Goal: Information Seeking & Learning: Learn about a topic

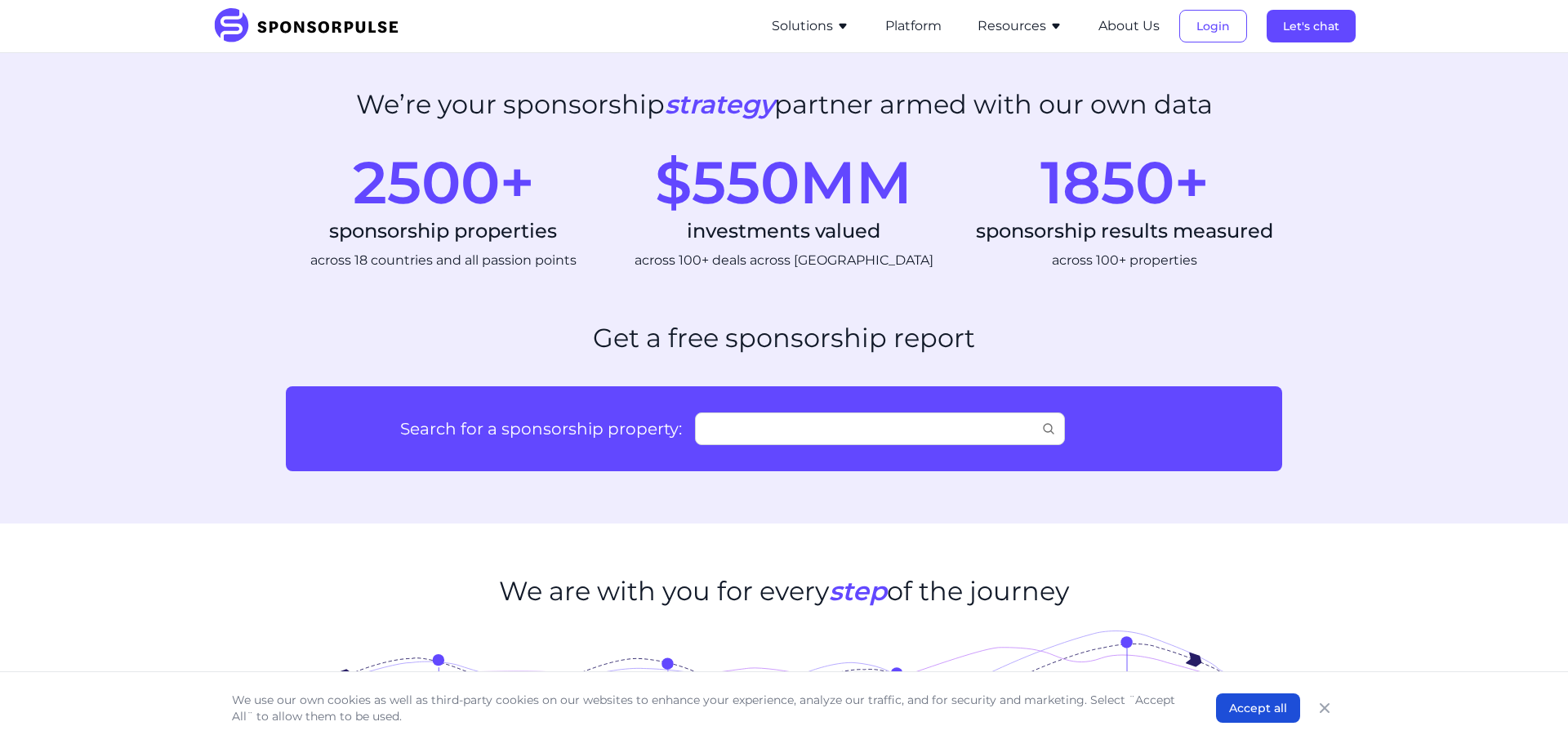
scroll to position [748, 0]
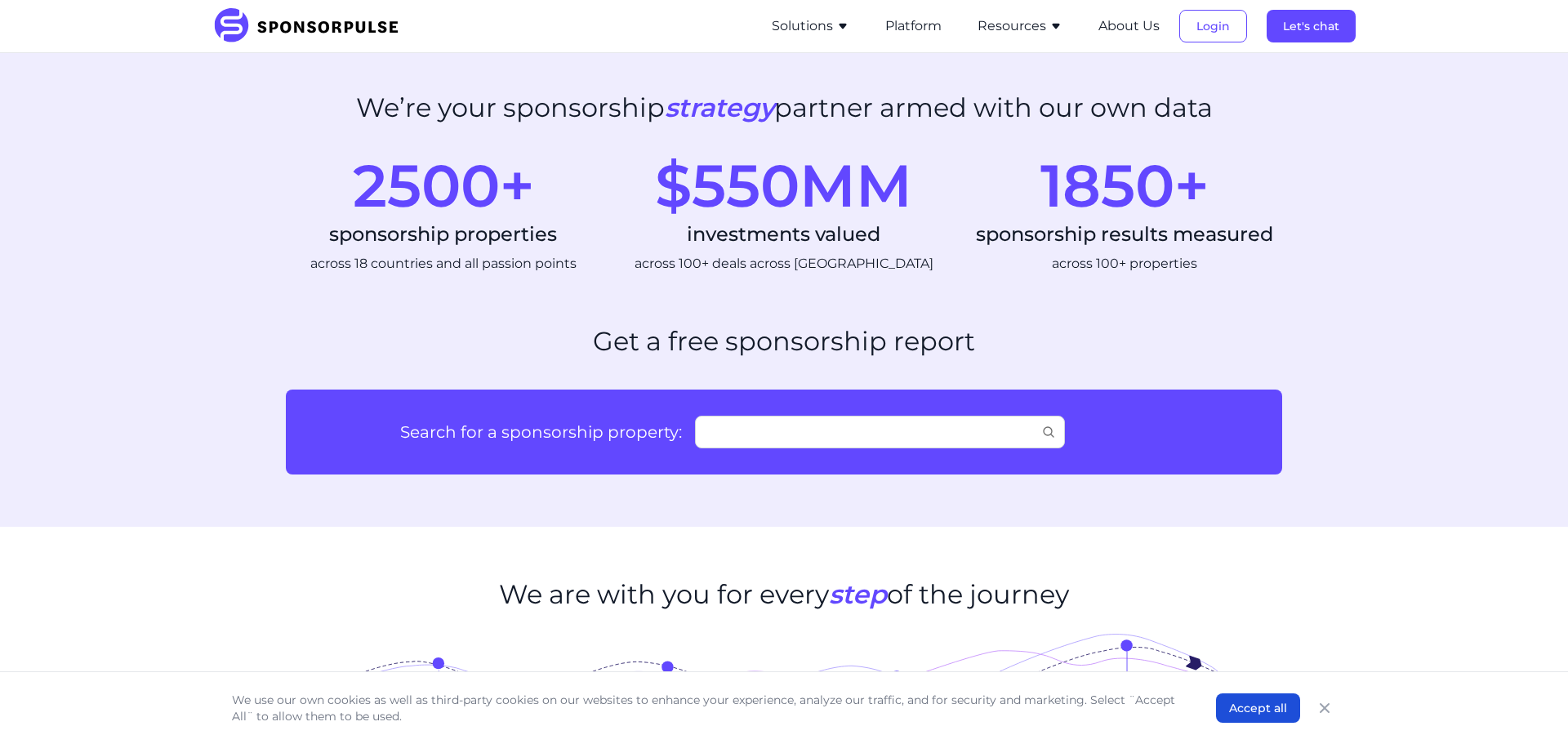
click at [844, 27] on icon "button" at bounding box center [842, 27] width 7 height 5
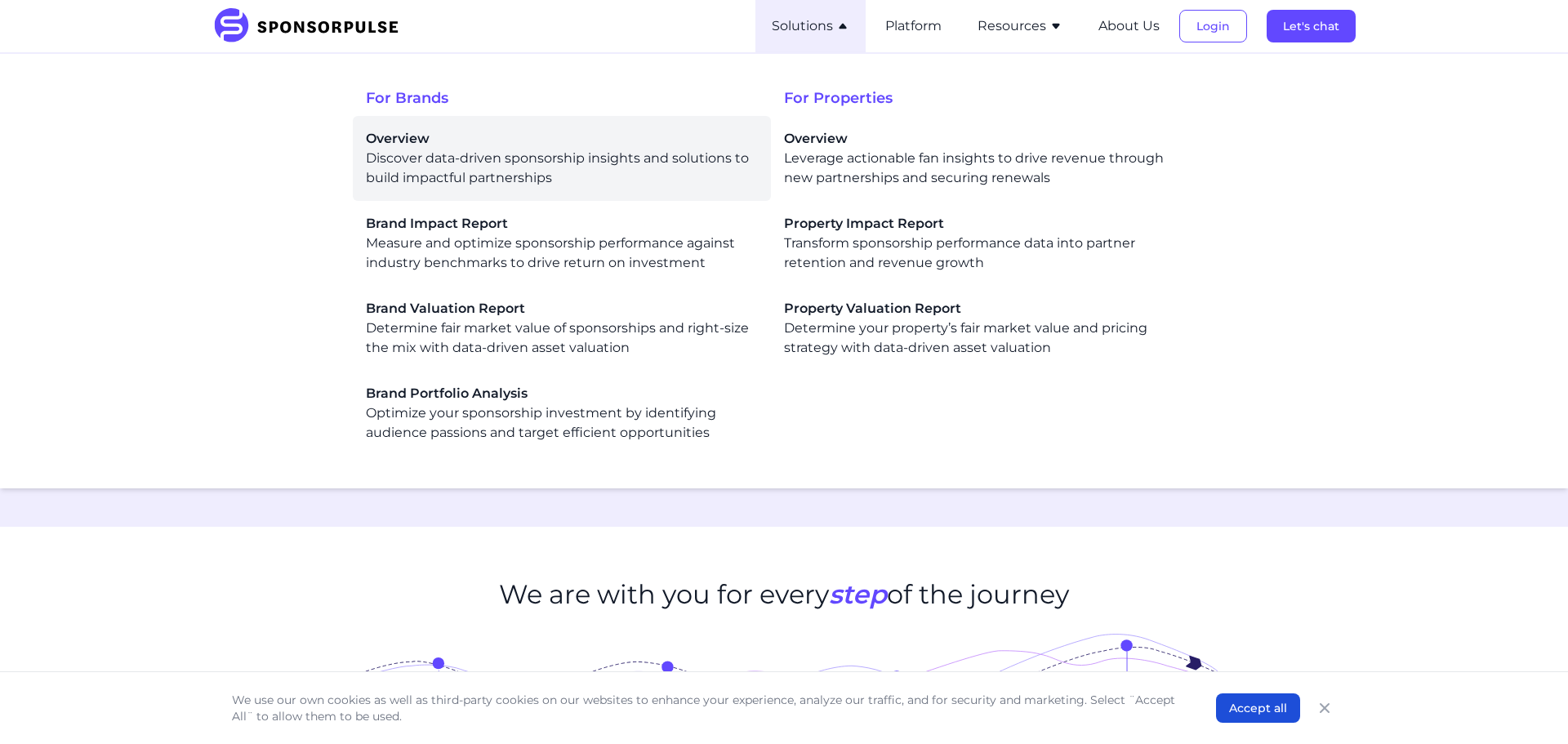
click at [400, 177] on div "Overview Discover data-driven sponsorship insights and solutions to build impac…" at bounding box center [562, 159] width 392 height 58
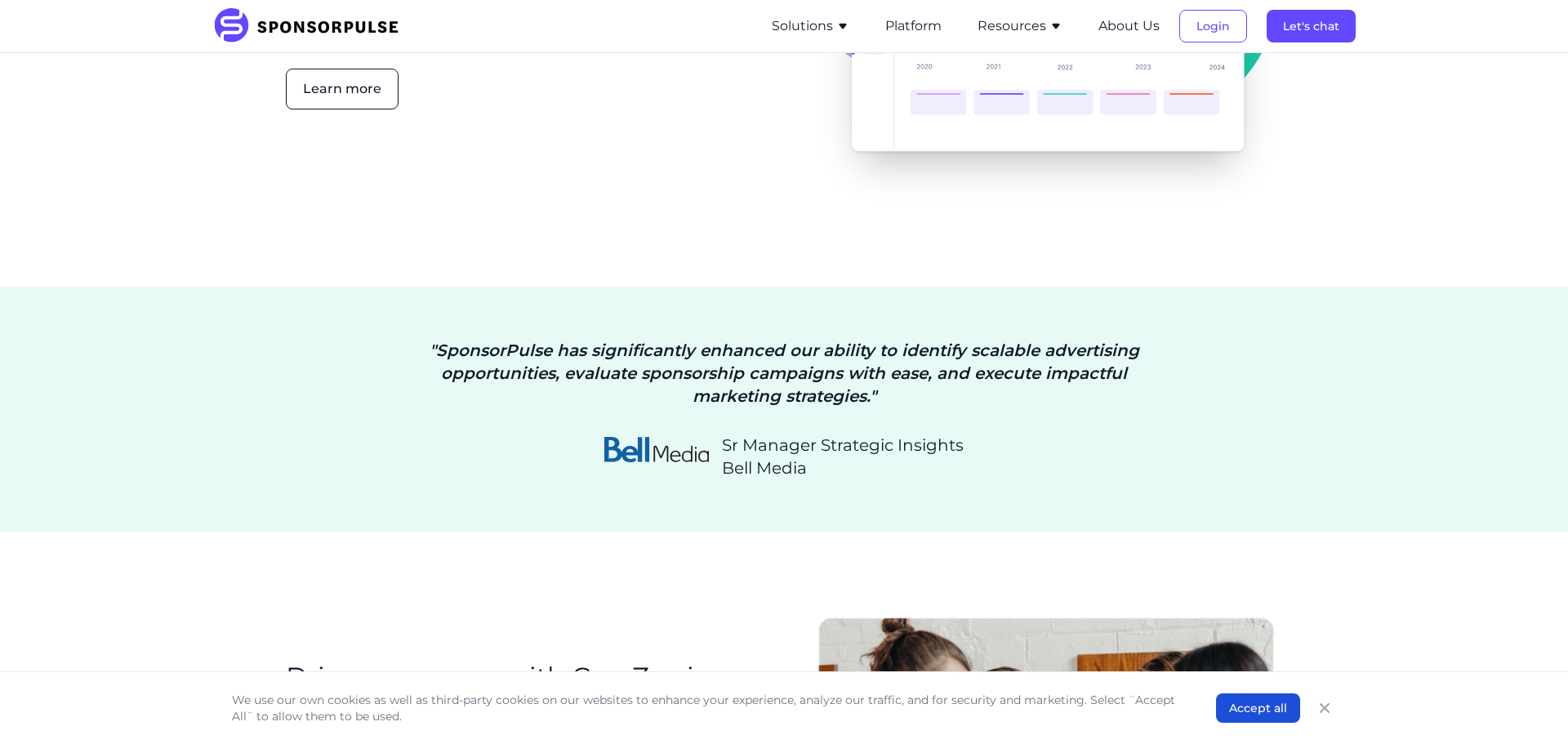
scroll to position [2347, 0]
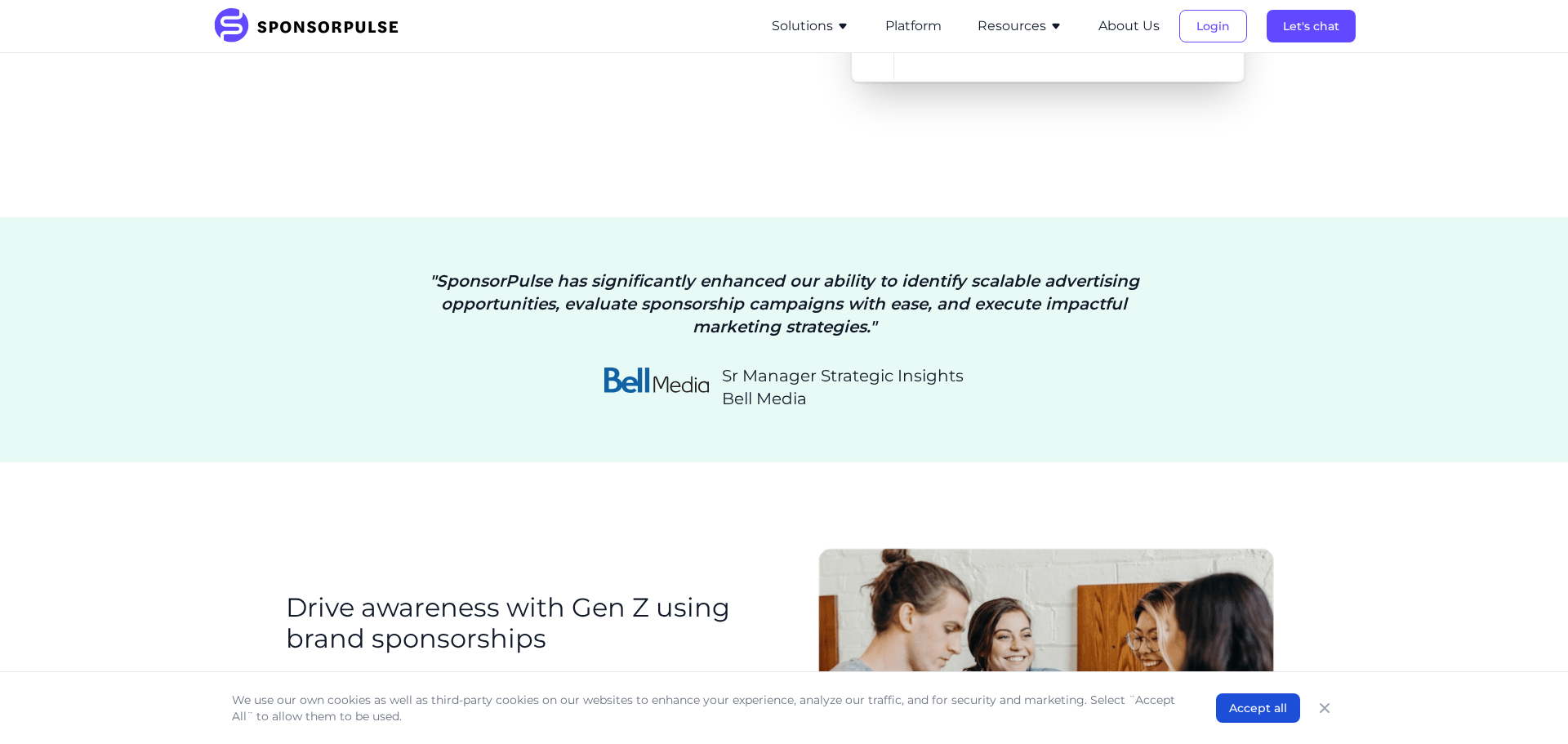
drag, startPoint x: 290, startPoint y: 471, endPoint x: 578, endPoint y: 569, distance: 304.2
drag, startPoint x: 554, startPoint y: 551, endPoint x: 239, endPoint y: 468, distance: 325.8
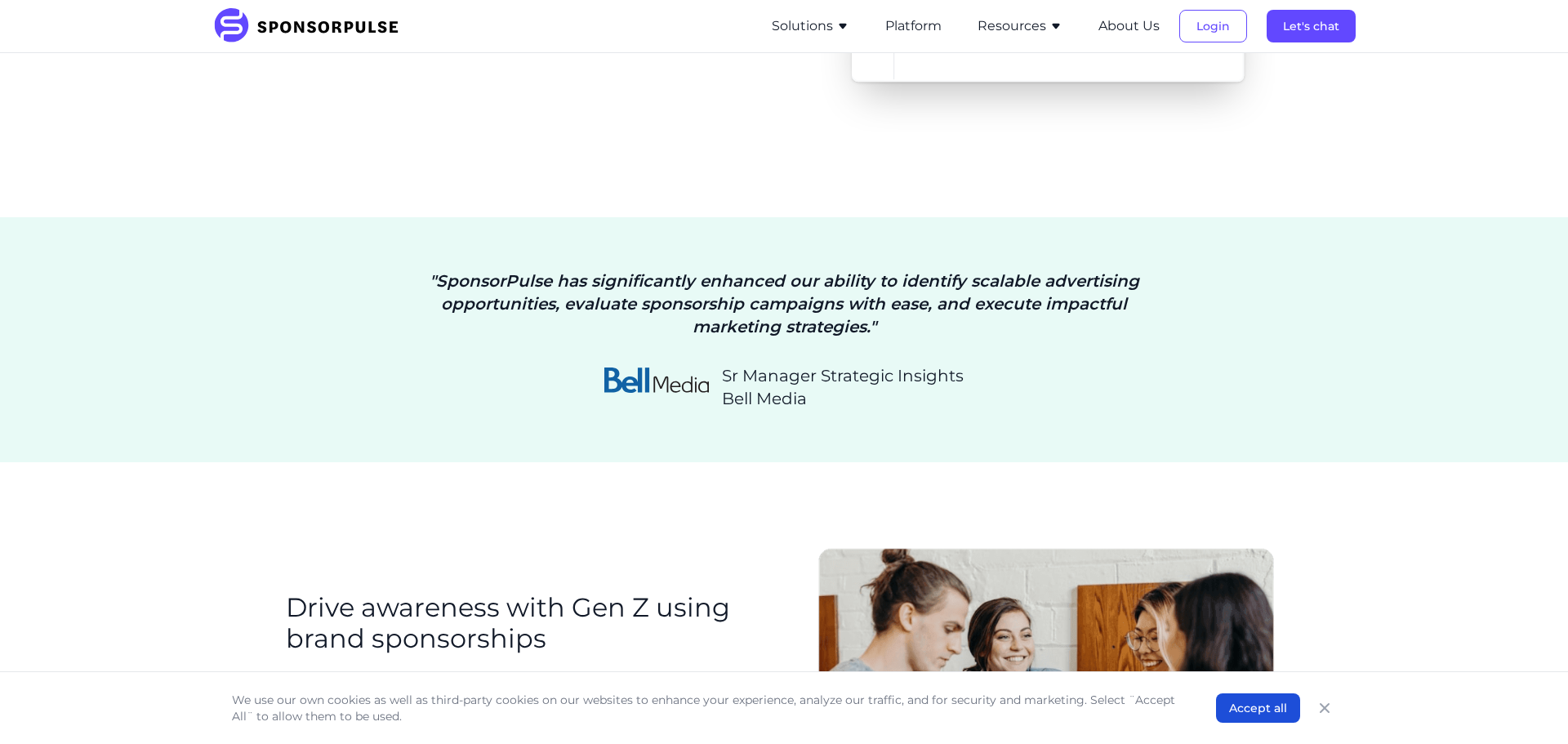
drag, startPoint x: 508, startPoint y: 219, endPoint x: 1067, endPoint y: 299, distance: 564.7
drag, startPoint x: 1052, startPoint y: 293, endPoint x: 517, endPoint y: 221, distance: 539.8
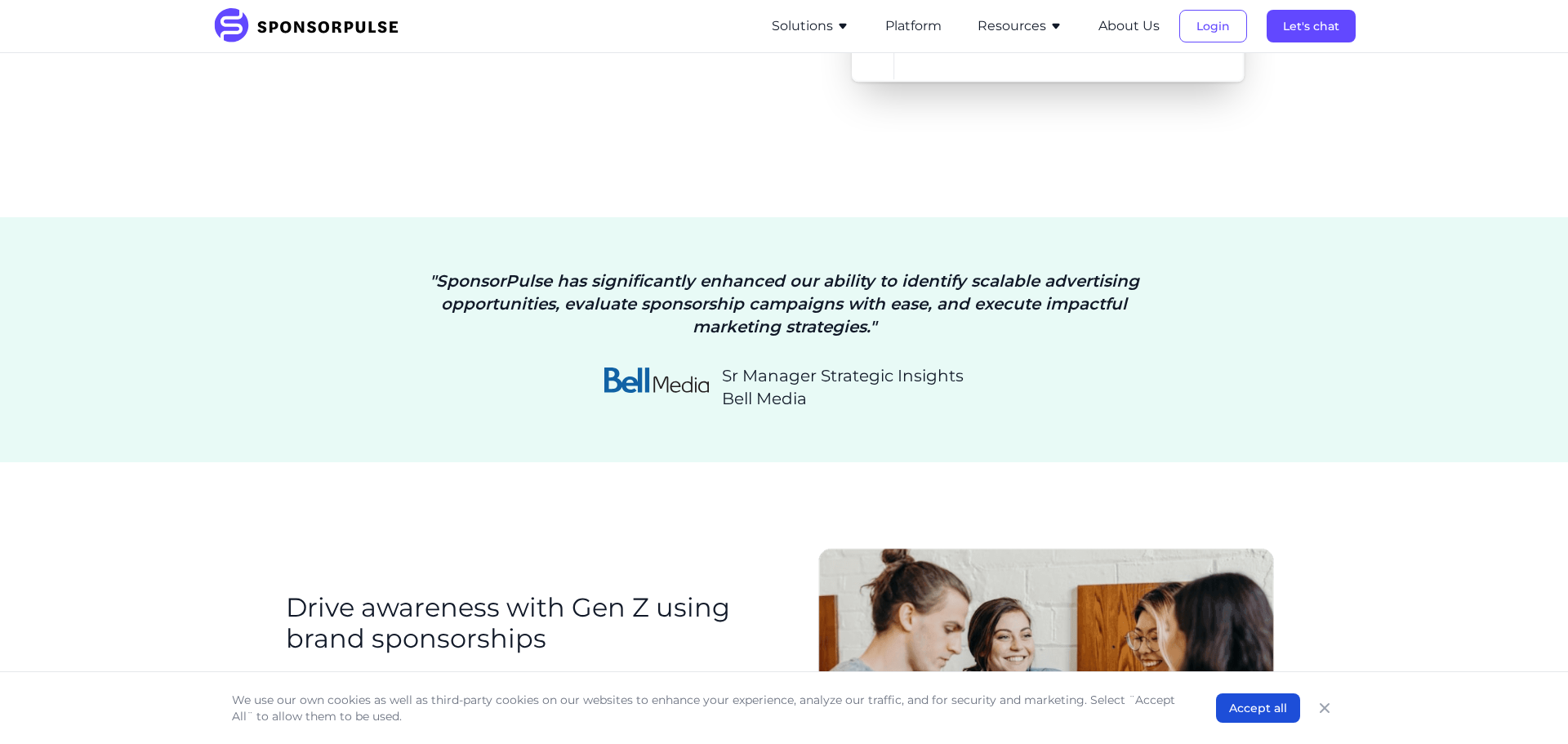
drag, startPoint x: 516, startPoint y: 219, endPoint x: 1103, endPoint y: 306, distance: 593.4
drag, startPoint x: 1069, startPoint y: 298, endPoint x: 447, endPoint y: 225, distance: 626.3
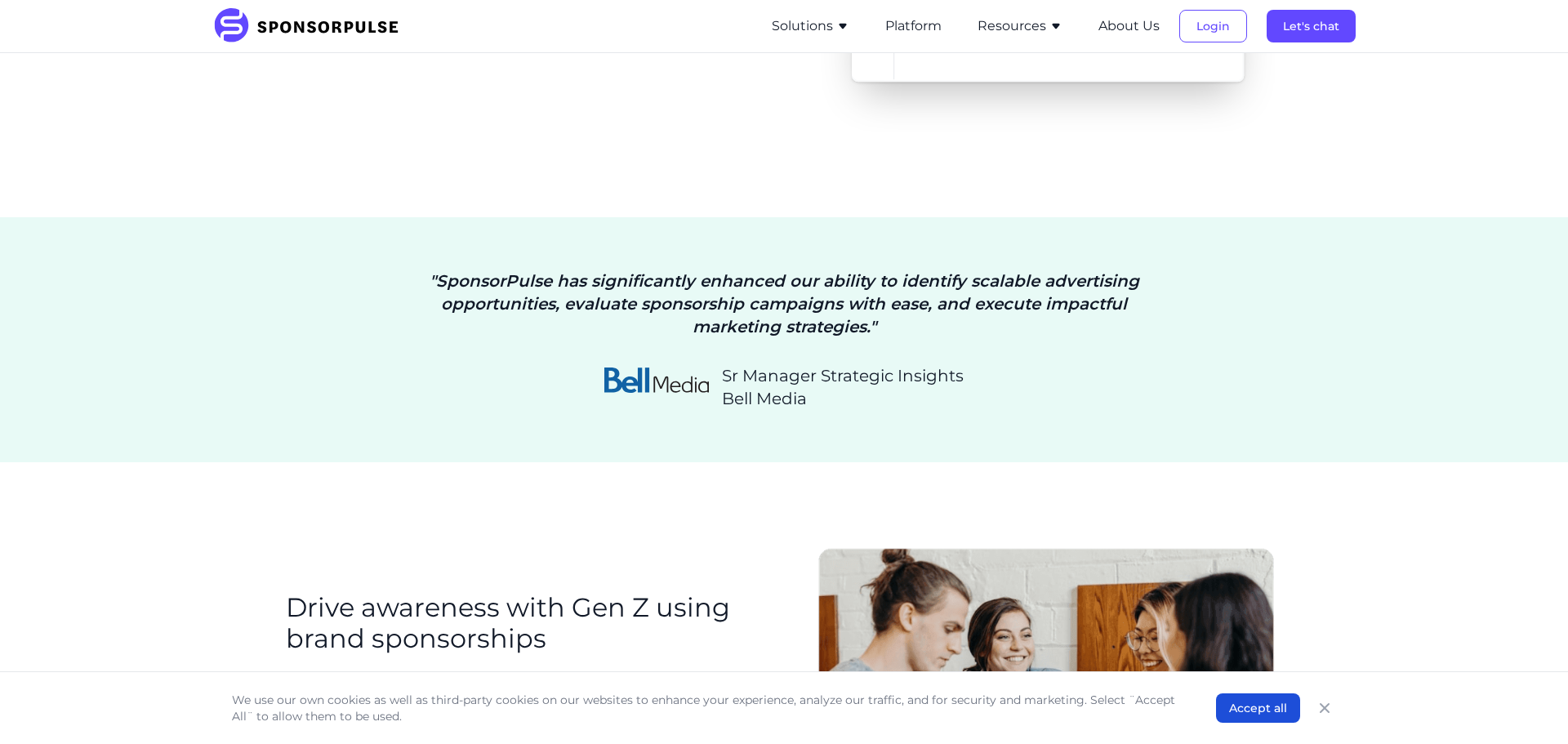
drag, startPoint x: 524, startPoint y: 222, endPoint x: 1090, endPoint y: 304, distance: 571.9
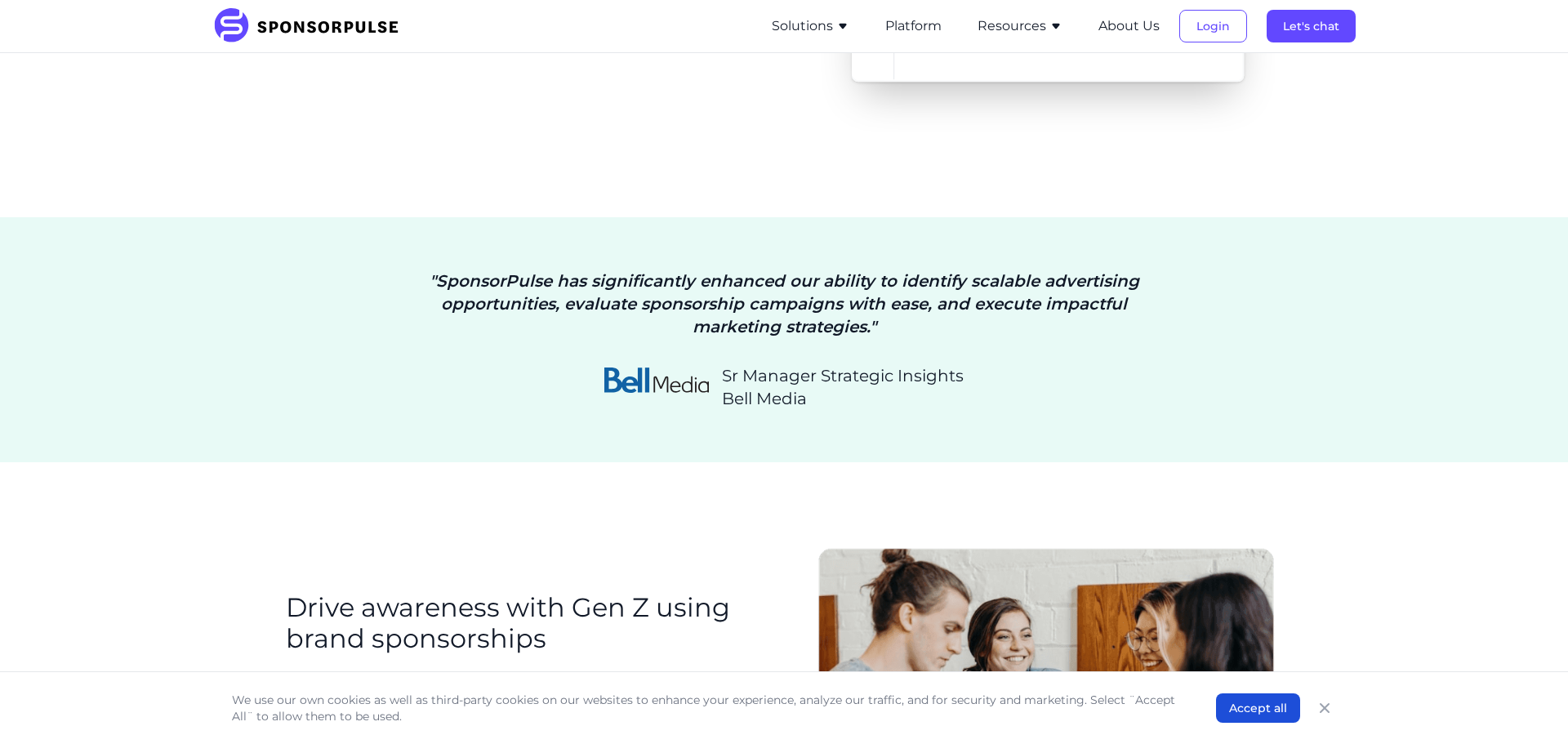
drag, startPoint x: 284, startPoint y: 437, endPoint x: 576, endPoint y: 559, distance: 316.5
drag, startPoint x: 551, startPoint y: 550, endPoint x: 276, endPoint y: 440, distance: 296.2
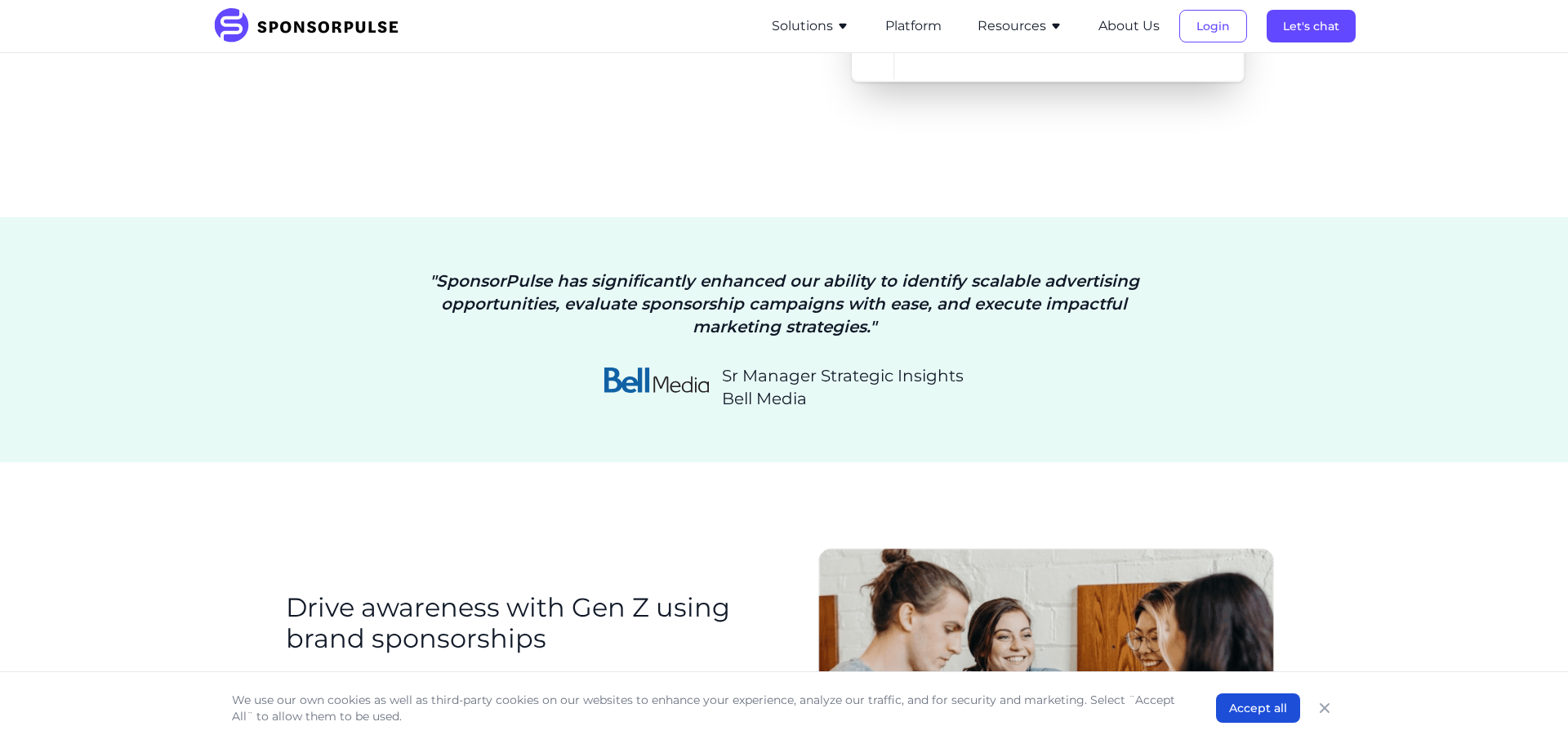
drag, startPoint x: 524, startPoint y: 223, endPoint x: 1129, endPoint y: 304, distance: 610.4
drag, startPoint x: 1075, startPoint y: 297, endPoint x: 523, endPoint y: 221, distance: 557.2
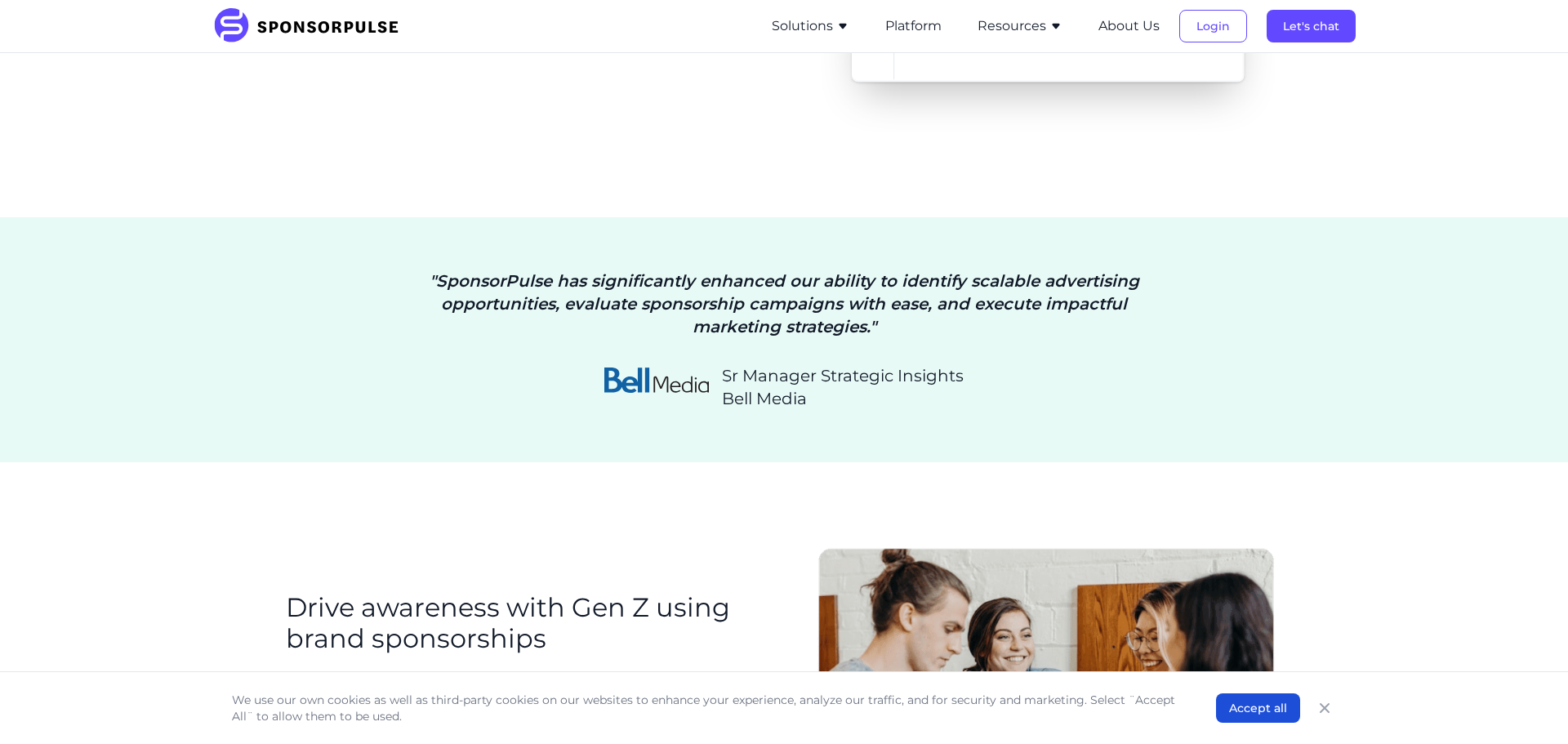
drag, startPoint x: 520, startPoint y: 221, endPoint x: 1079, endPoint y: 306, distance: 565.4
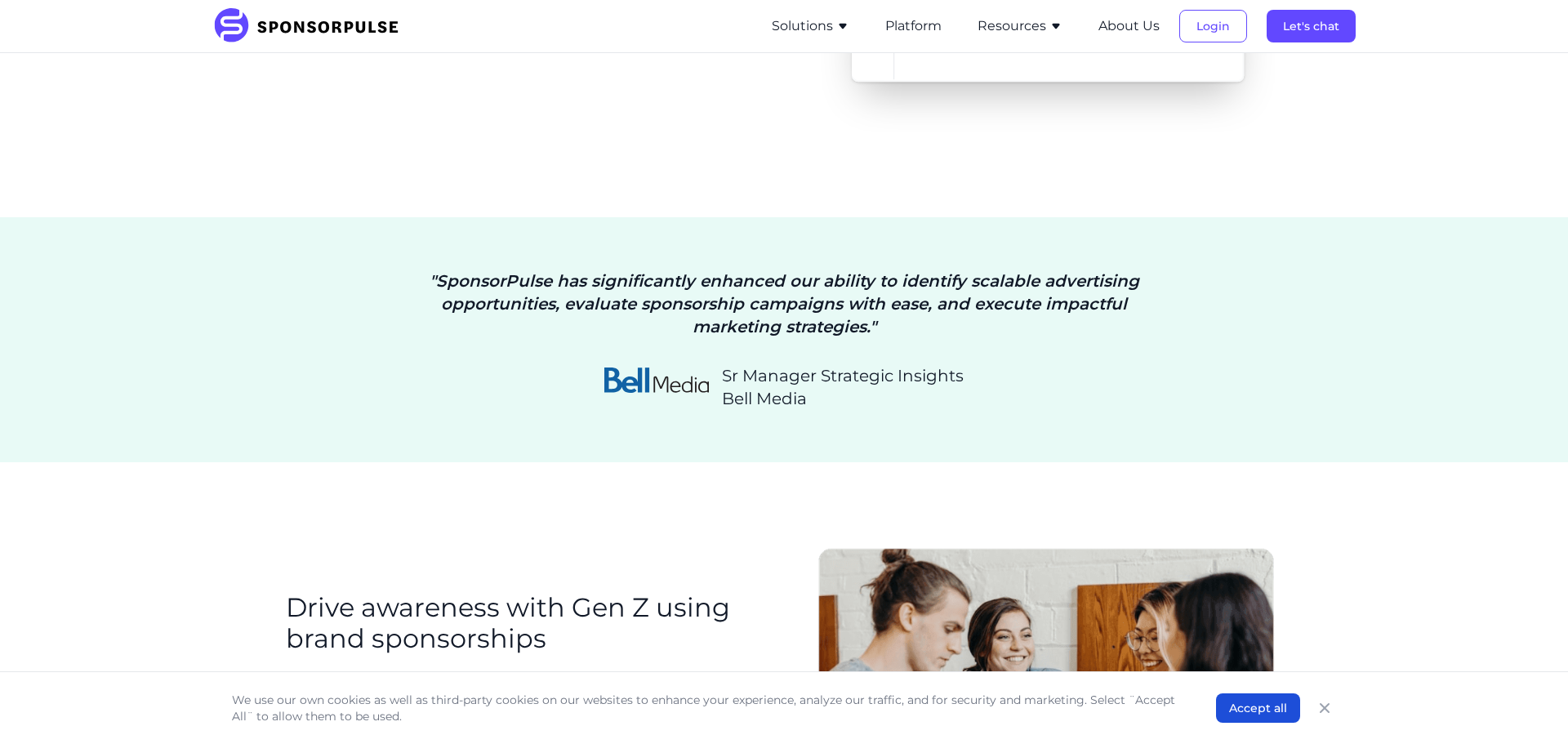
drag, startPoint x: 1059, startPoint y: 289, endPoint x: 507, endPoint y: 228, distance: 555.4
drag, startPoint x: 526, startPoint y: 221, endPoint x: 1067, endPoint y: 297, distance: 546.3
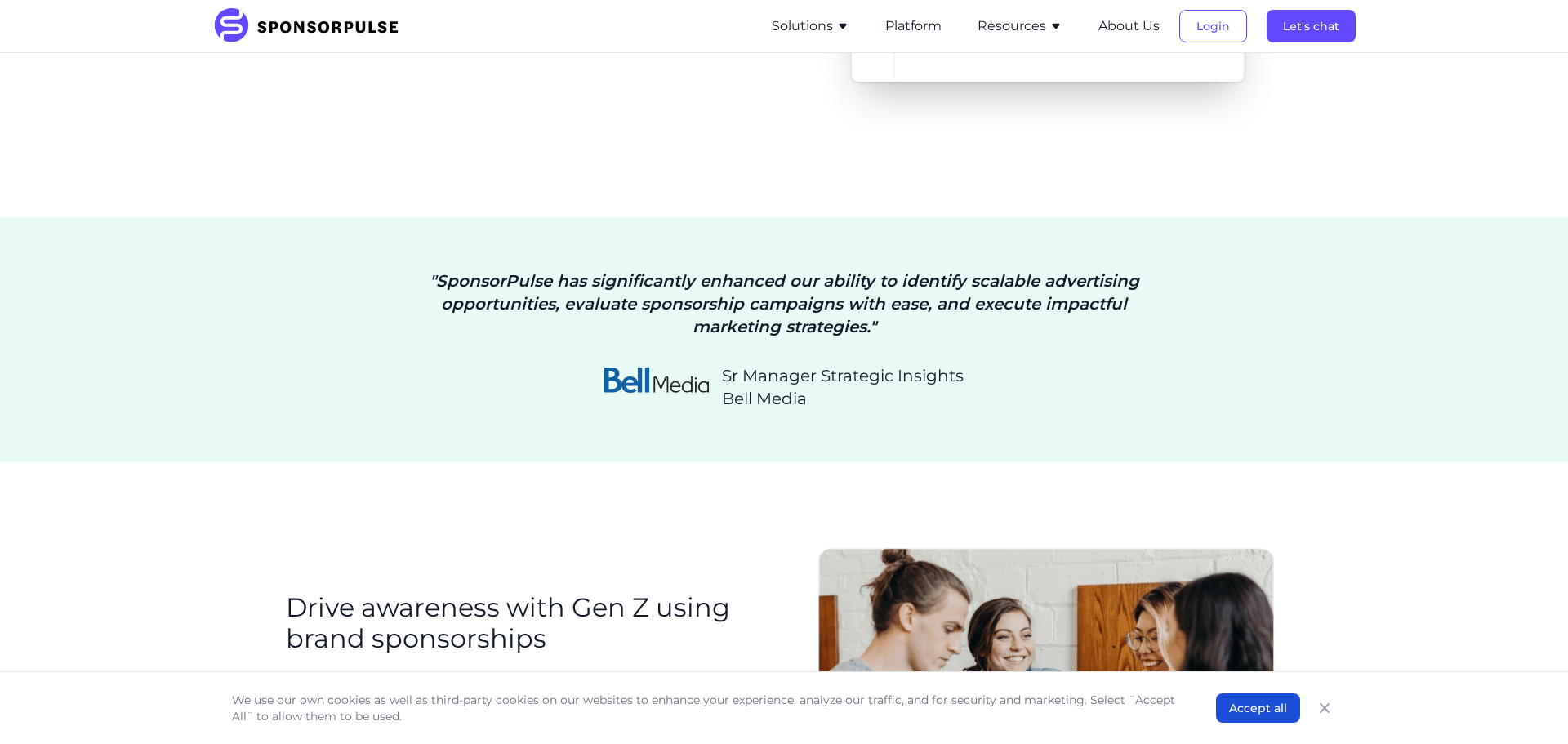
drag, startPoint x: 1056, startPoint y: 297, endPoint x: 520, endPoint y: 221, distance: 541.4
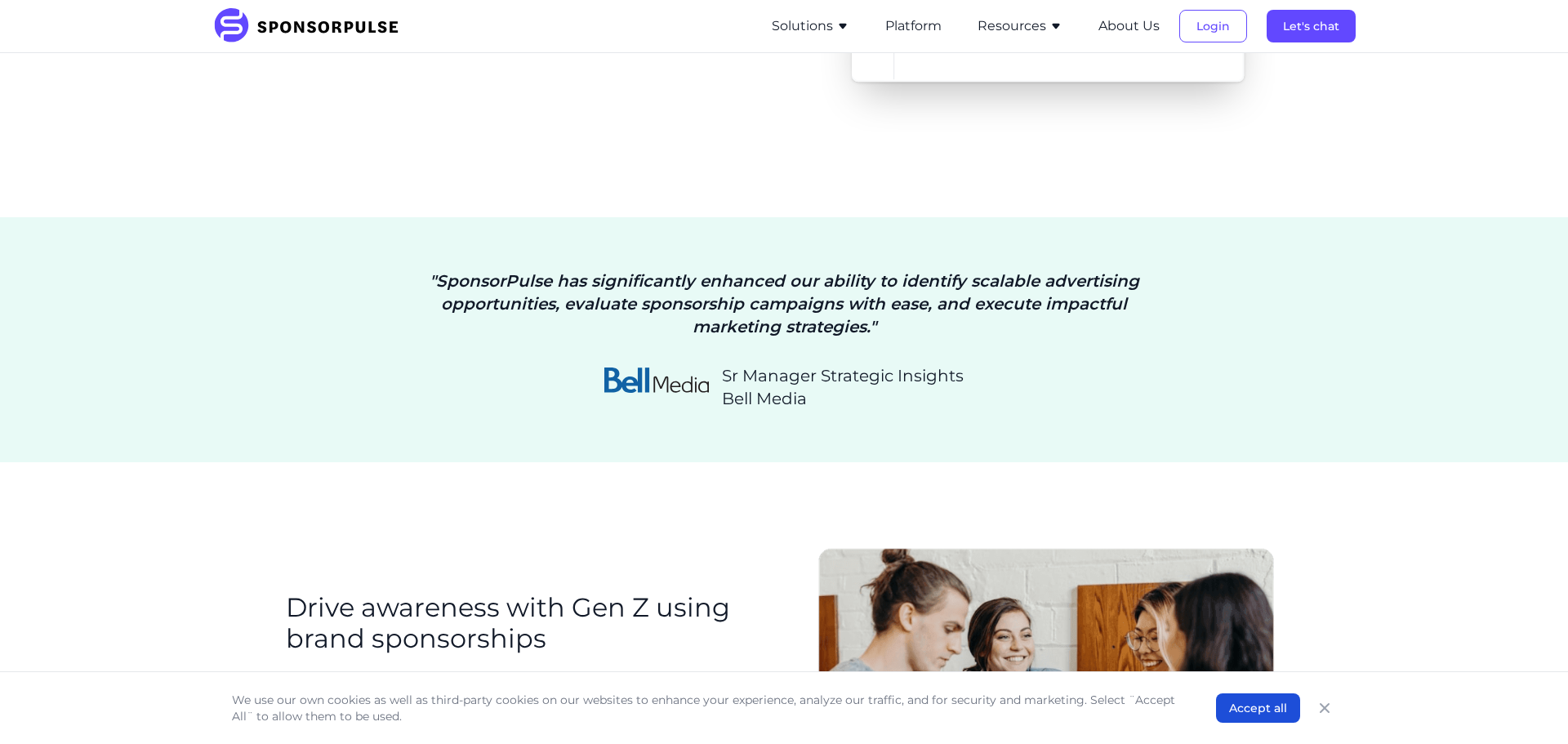
drag, startPoint x: 521, startPoint y: 221, endPoint x: 1101, endPoint y: 298, distance: 585.1
drag, startPoint x: 1075, startPoint y: 293, endPoint x: 498, endPoint y: 224, distance: 581.1
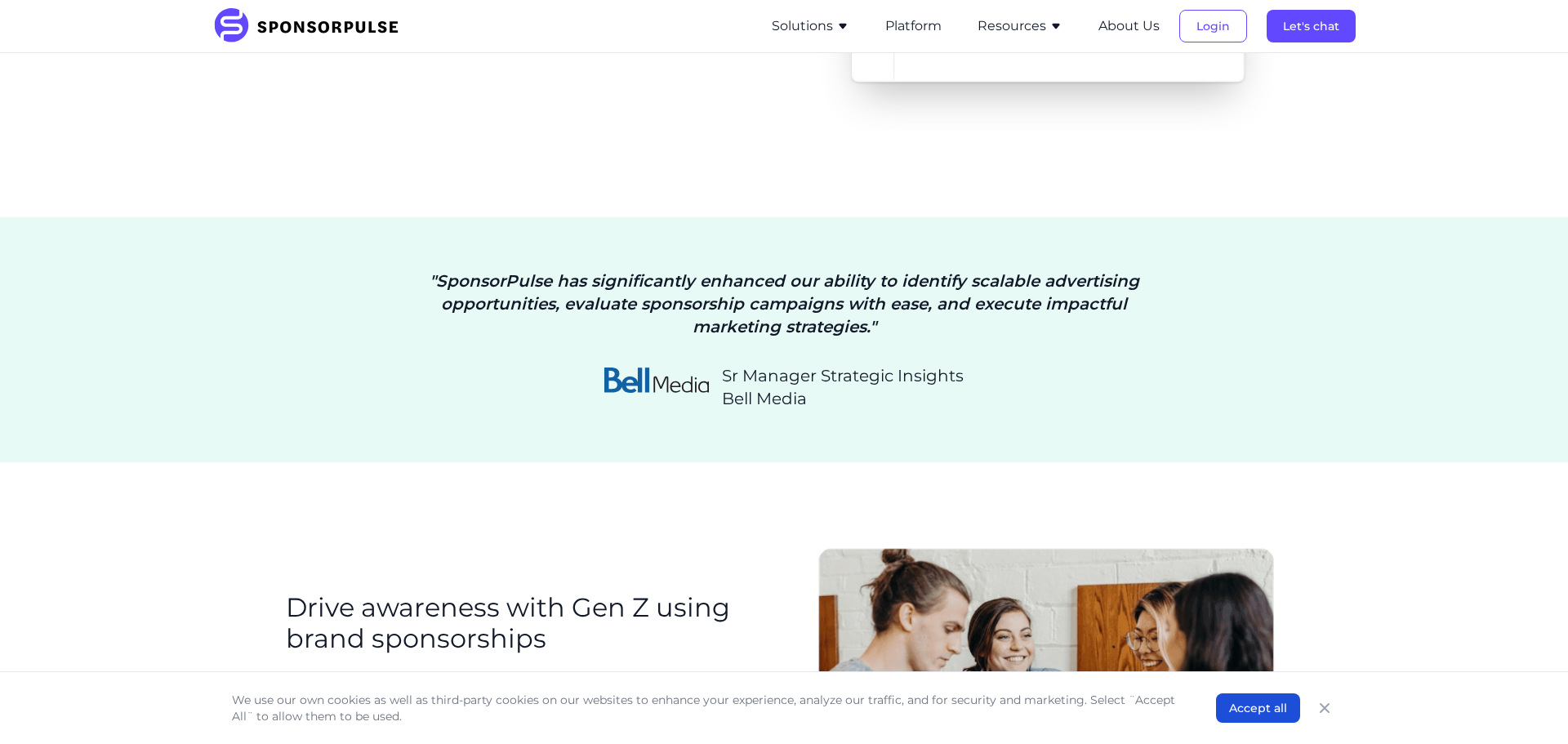
drag, startPoint x: 524, startPoint y: 224, endPoint x: 1099, endPoint y: 312, distance: 581.7
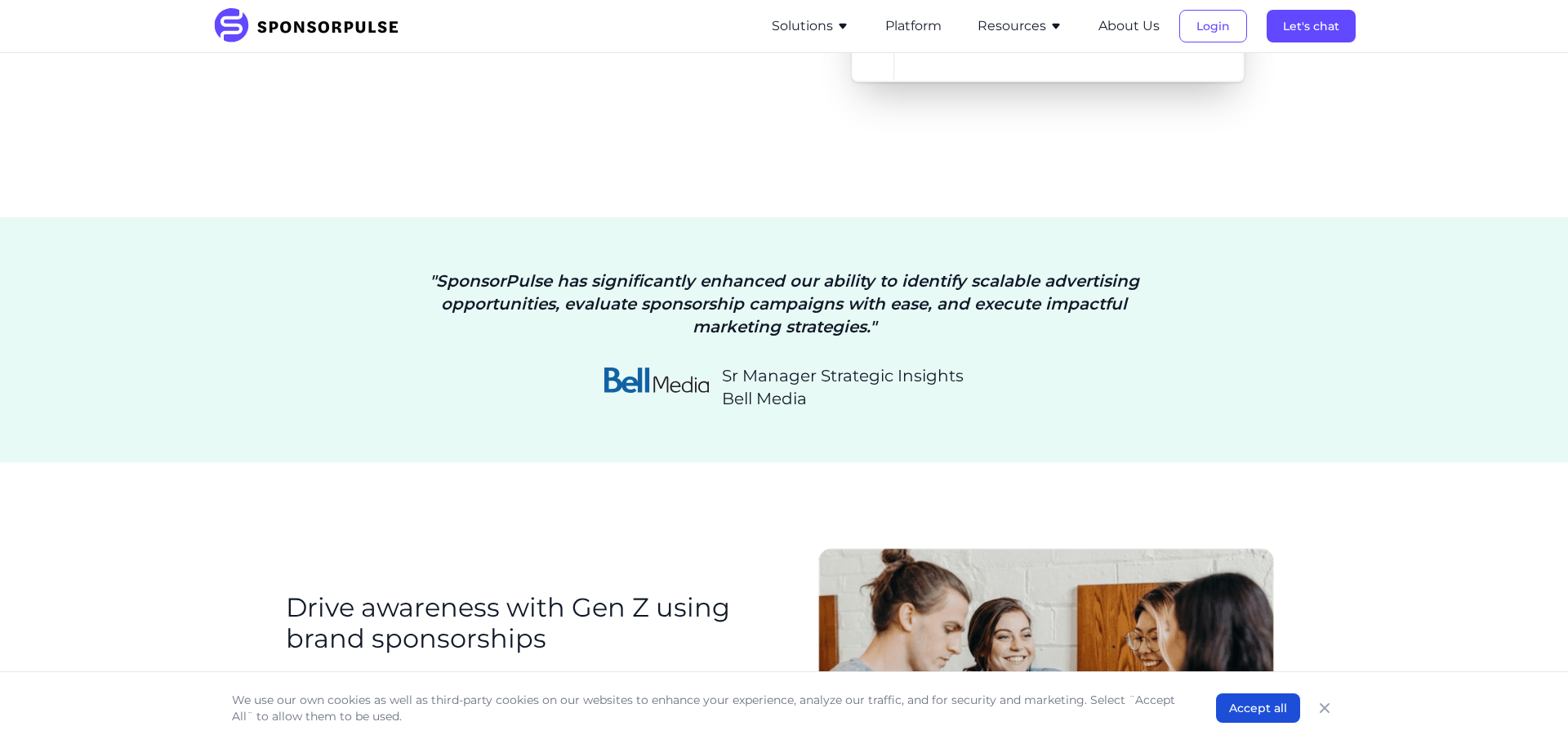
drag, startPoint x: 1070, startPoint y: 291, endPoint x: 506, endPoint y: 219, distance: 568.6
drag, startPoint x: 520, startPoint y: 219, endPoint x: 1086, endPoint y: 309, distance: 573.1
